Goal: Transaction & Acquisition: Purchase product/service

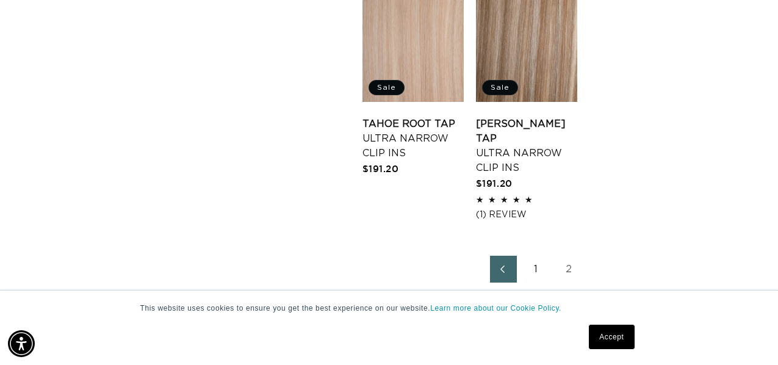
scroll to position [1584, 0]
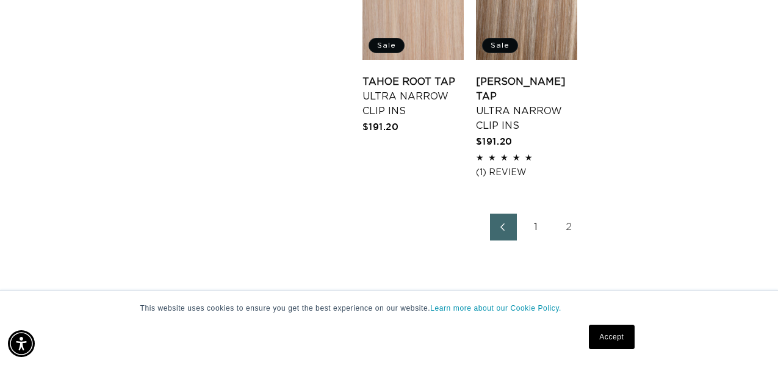
click at [536, 228] on link "1" at bounding box center [536, 226] width 27 height 27
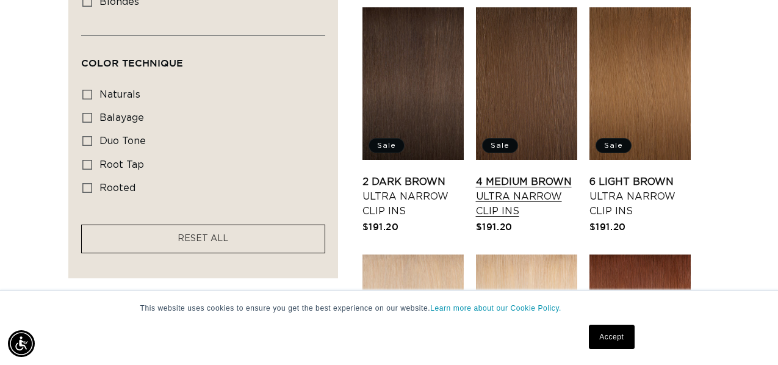
scroll to position [0, 691]
click at [536, 174] on link "4 Medium Brown Ultra Narrow Clip Ins" at bounding box center [526, 196] width 101 height 44
